Goal: Check status: Check status

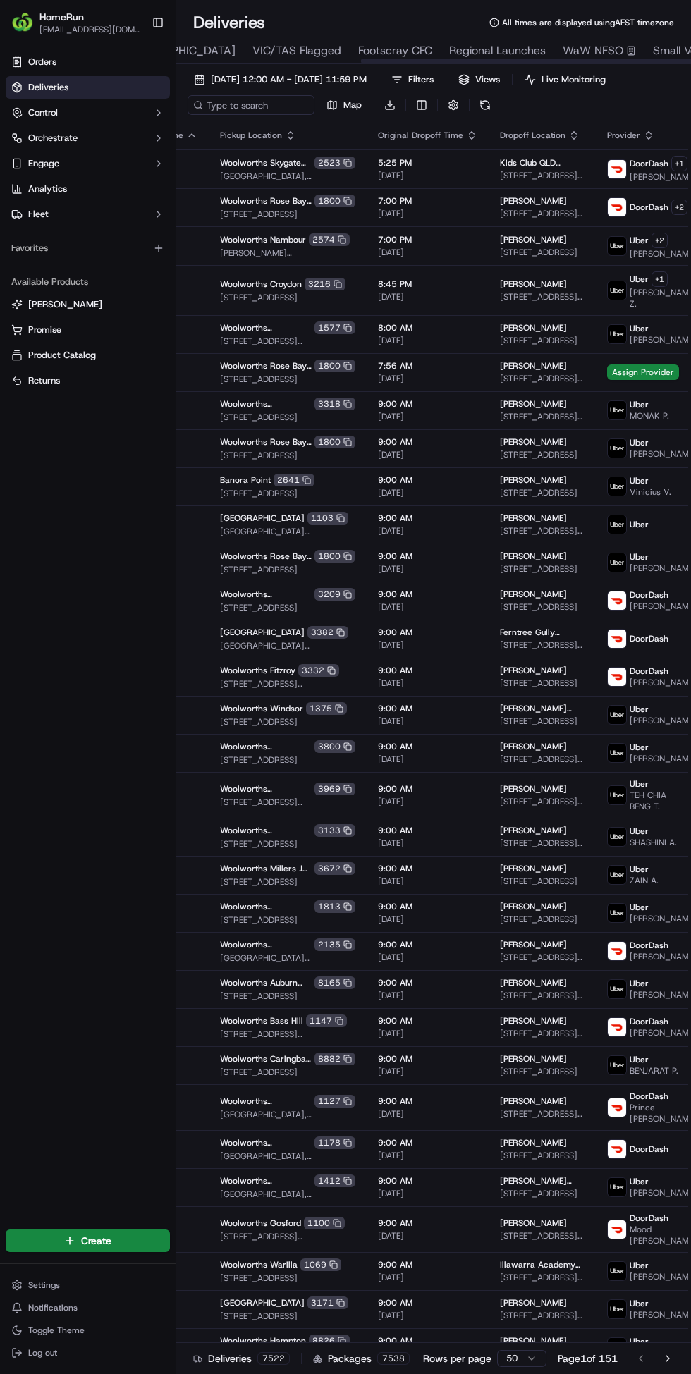
scroll to position [0, 287]
click at [541, 44] on span "WaW NFSO" at bounding box center [571, 50] width 61 height 17
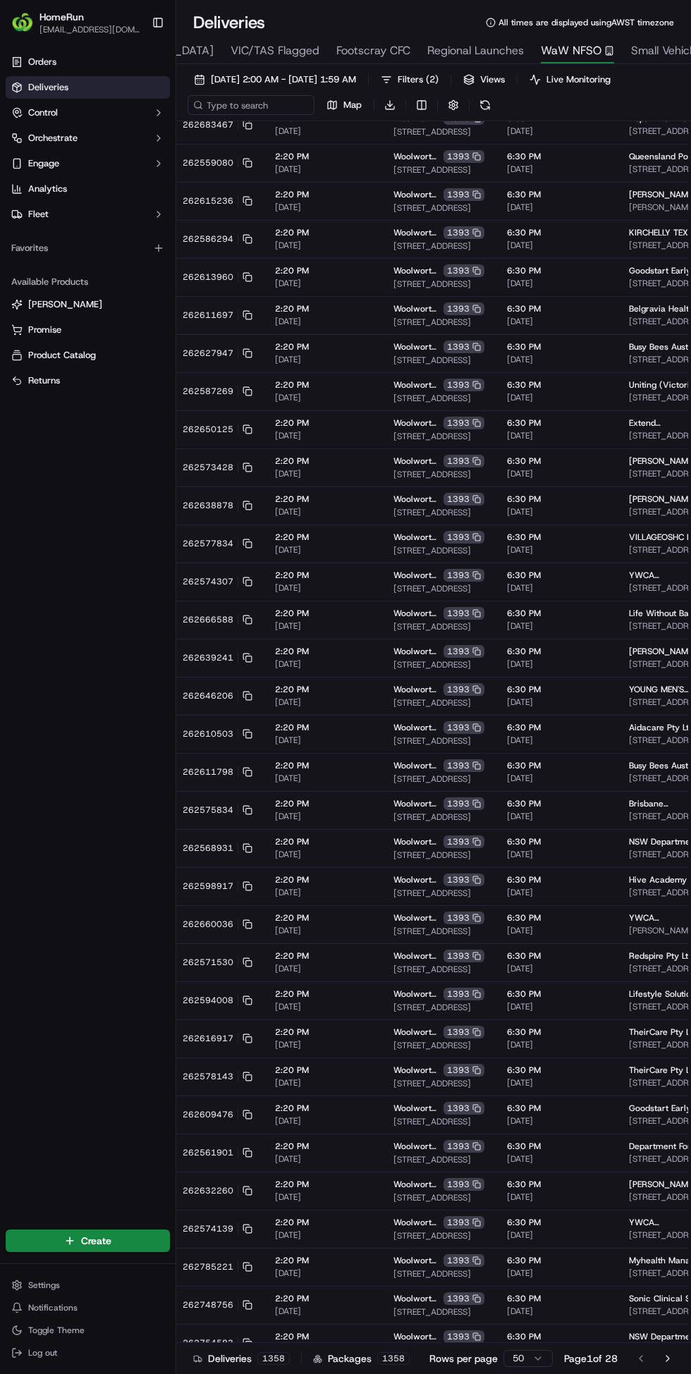
scroll to position [577, 0]
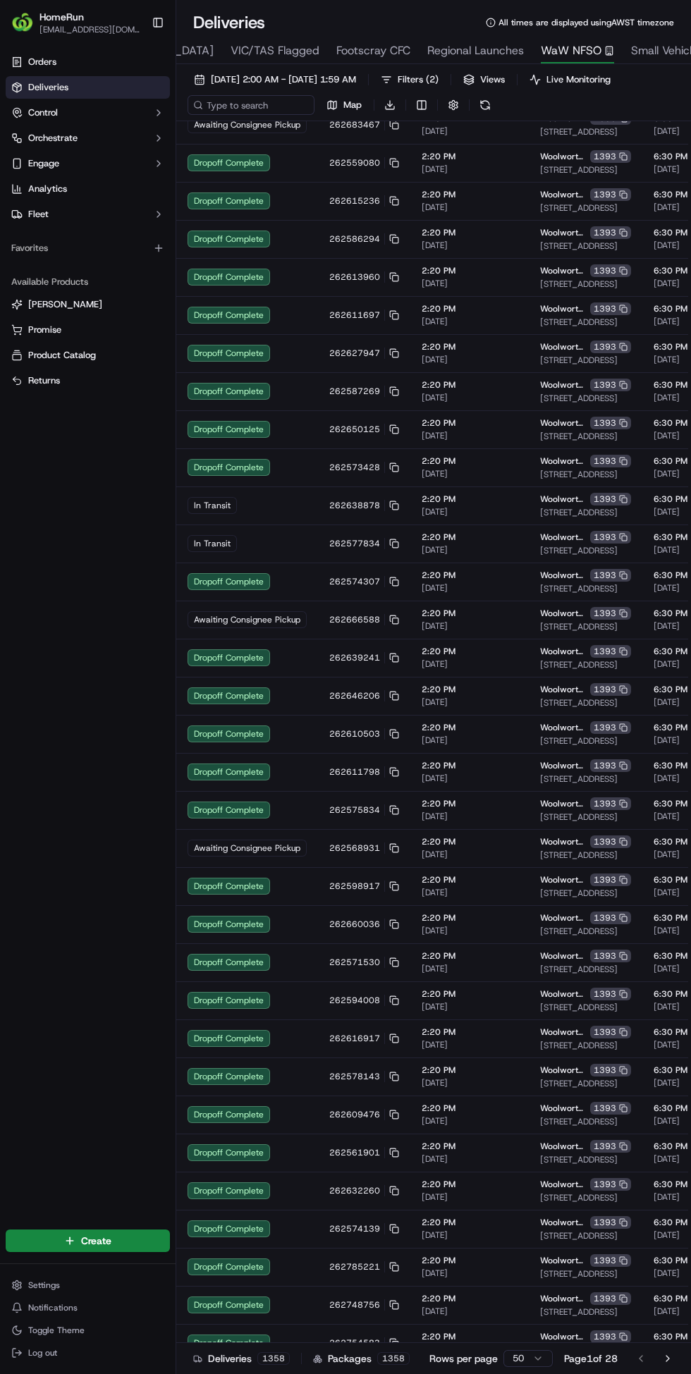
click at [287, 83] on span "[DATE] 2:00 AM - [DATE] 1:59 AM" at bounding box center [283, 79] width 145 height 13
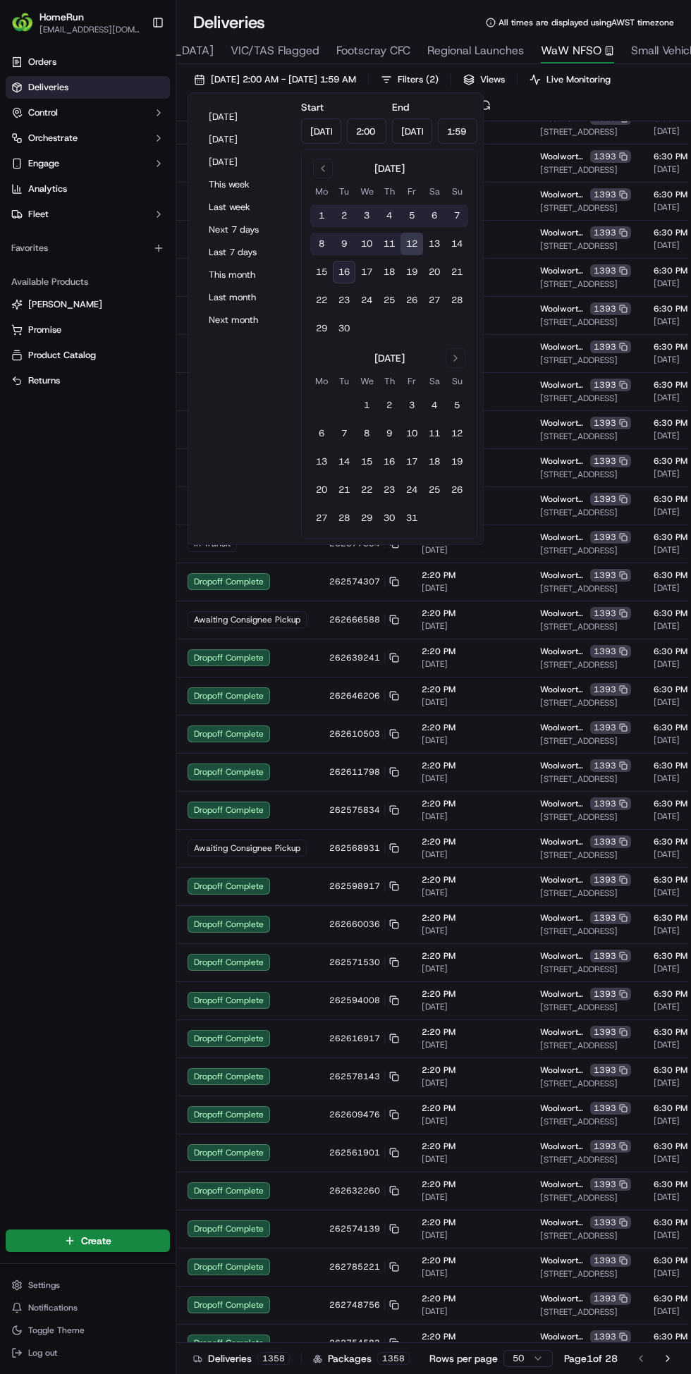
click at [228, 117] on button "[DATE]" at bounding box center [244, 117] width 85 height 20
type input "[DATE]"
type input "12:00 AM"
type input "[DATE]"
type input "11:59 PM"
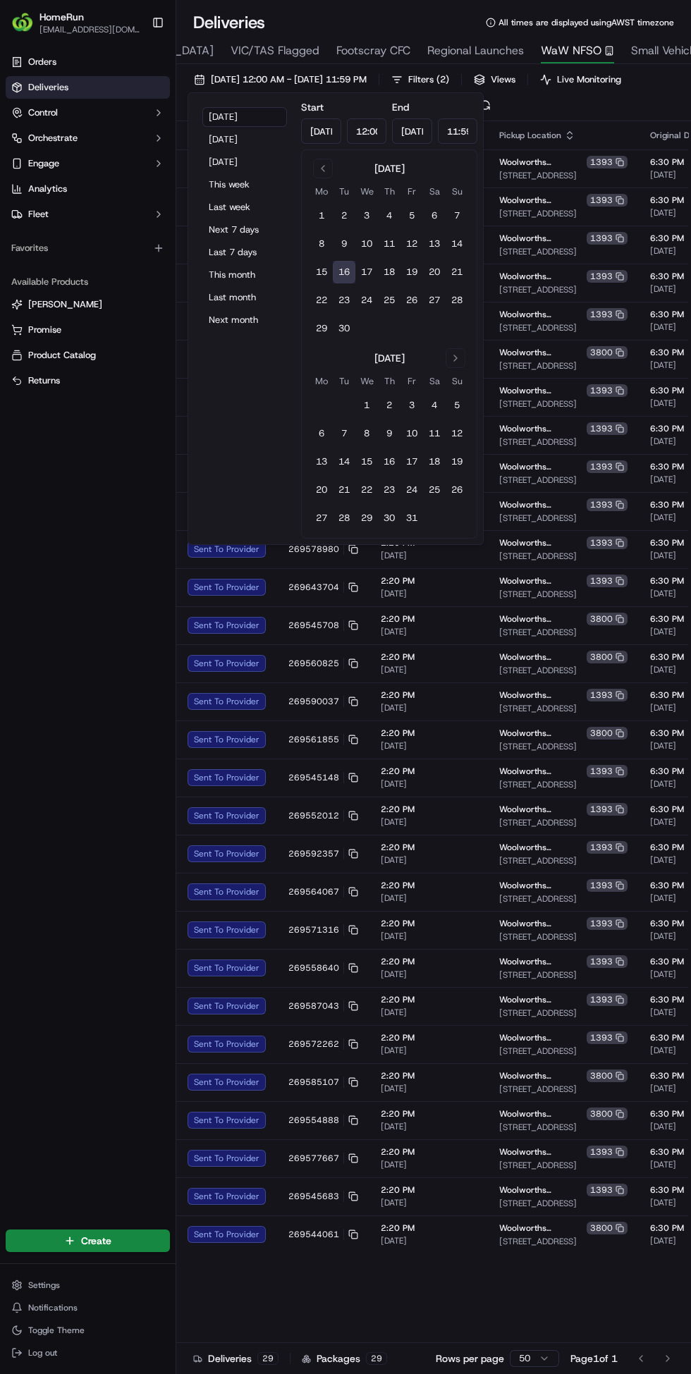
click at [62, 647] on div "Orders Deliveries Control Orchestrate Engage Analytics Fleet Favorites Availabl…" at bounding box center [88, 630] width 176 height 1171
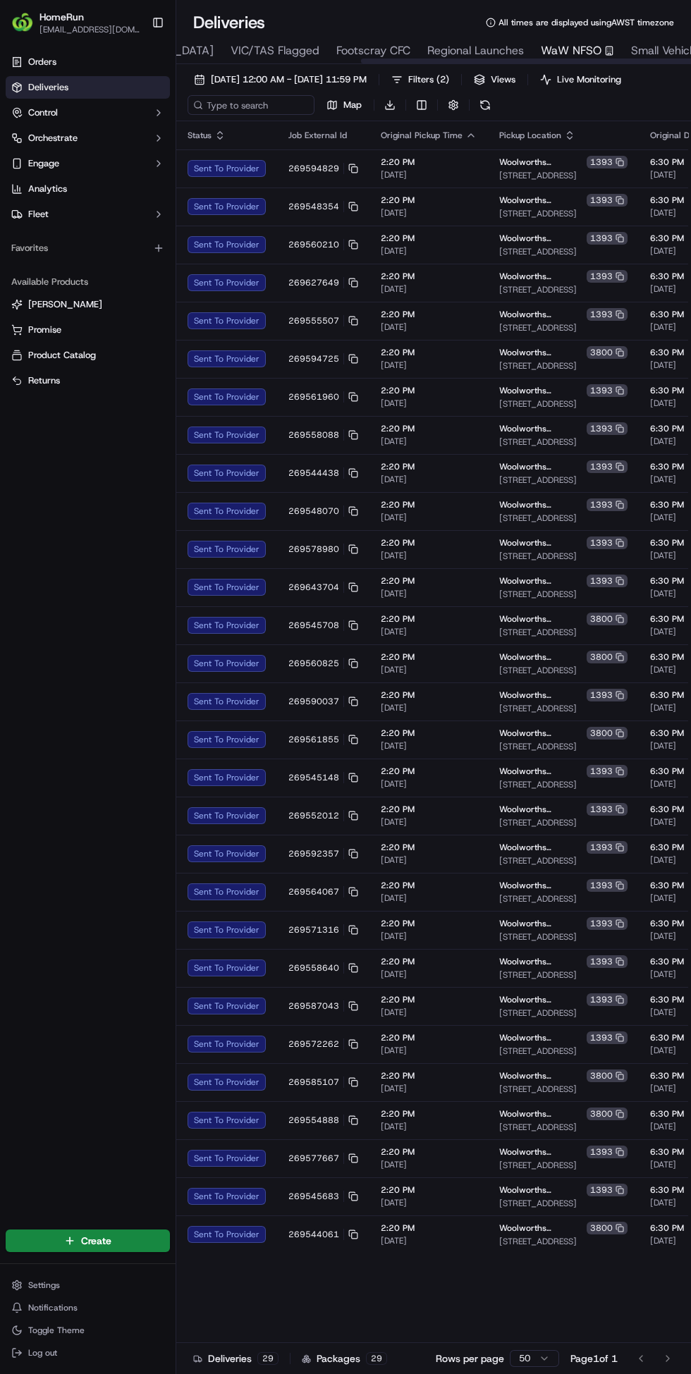
click at [631, 51] on span "Small Vehicle POC" at bounding box center [677, 50] width 93 height 17
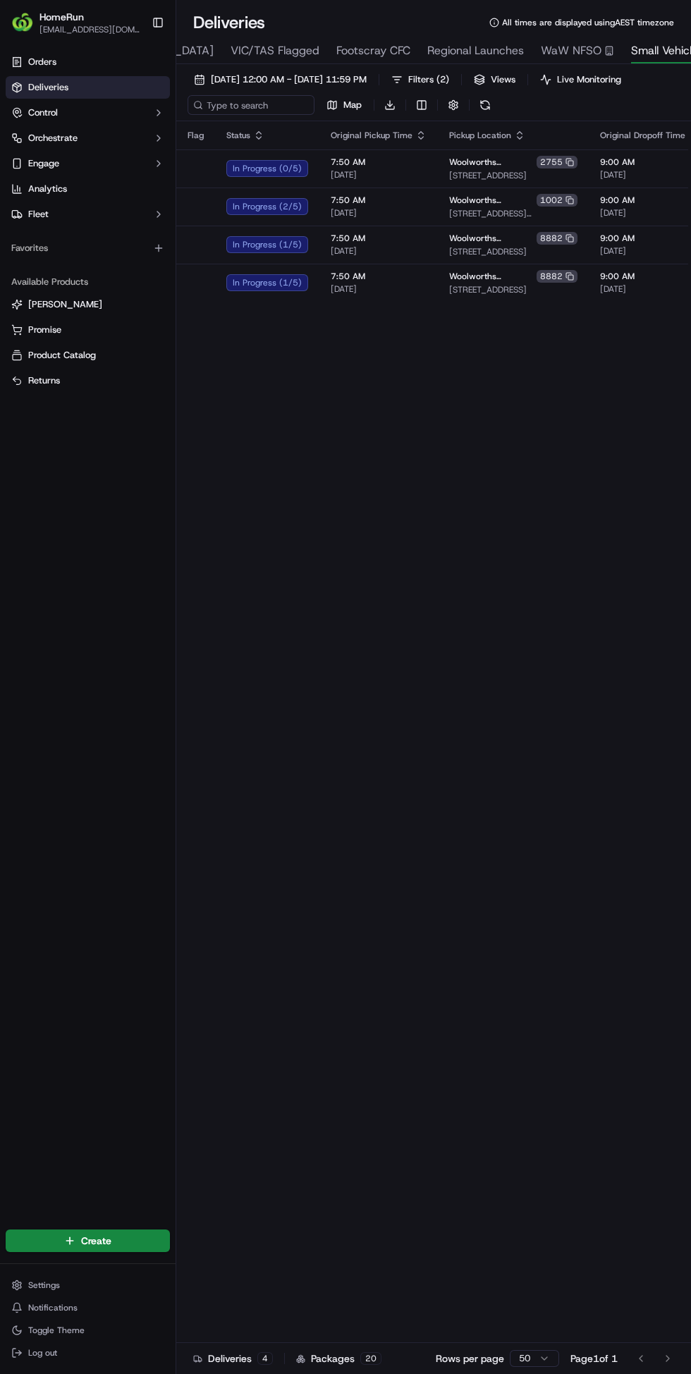
click at [367, 164] on span "7:50 AM" at bounding box center [379, 162] width 96 height 11
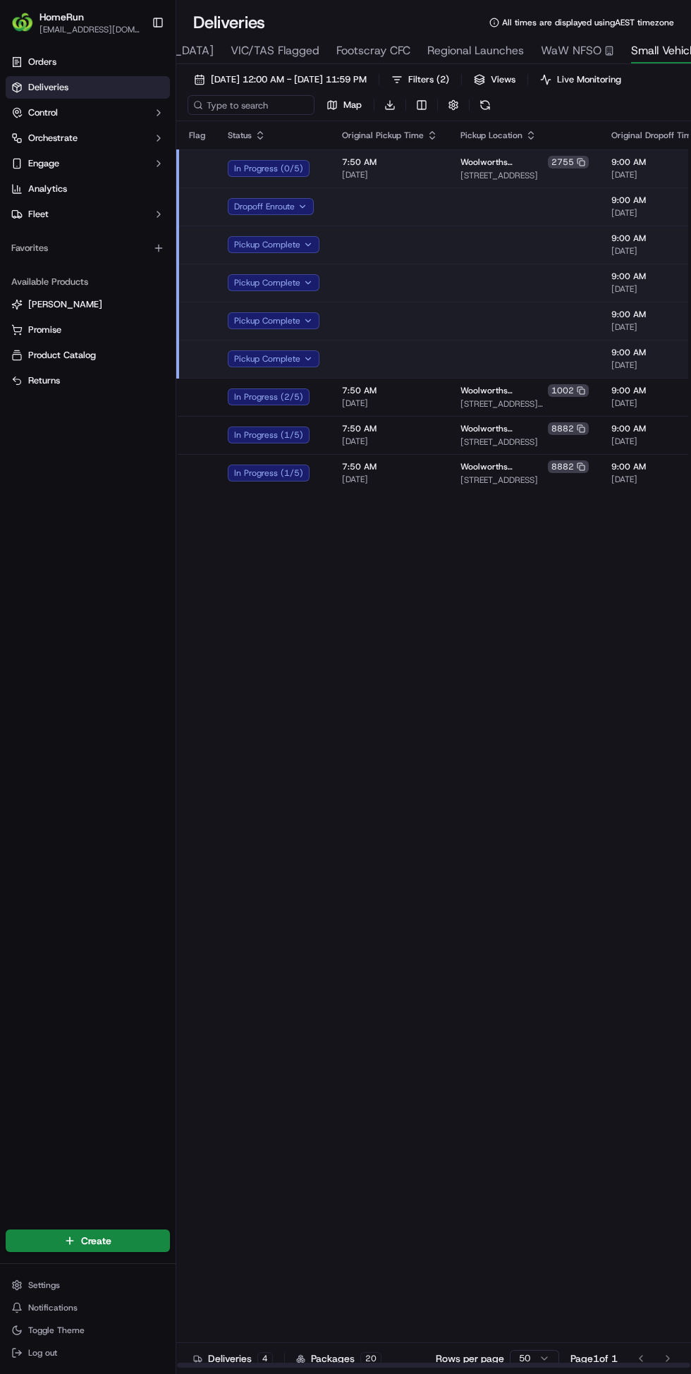
click at [372, 161] on span "7:50 AM" at bounding box center [390, 162] width 96 height 11
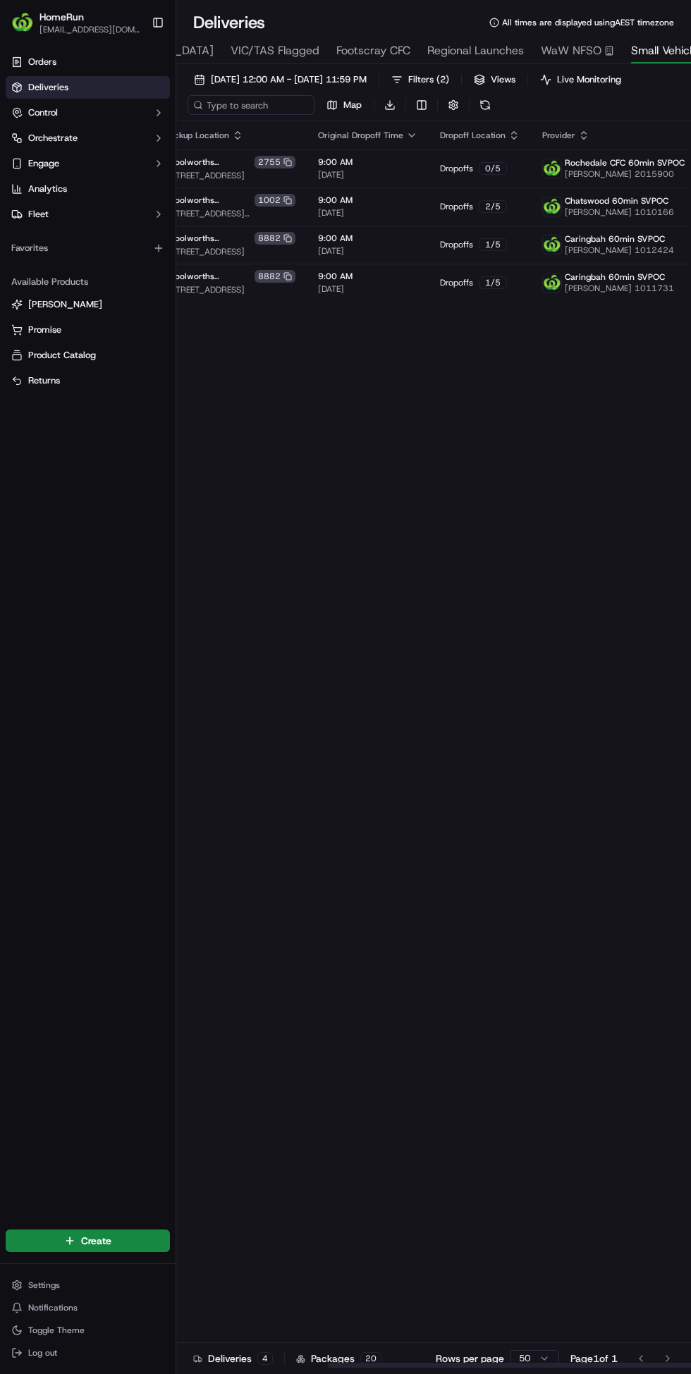
scroll to position [0, 451]
